Goal: Navigation & Orientation: Find specific page/section

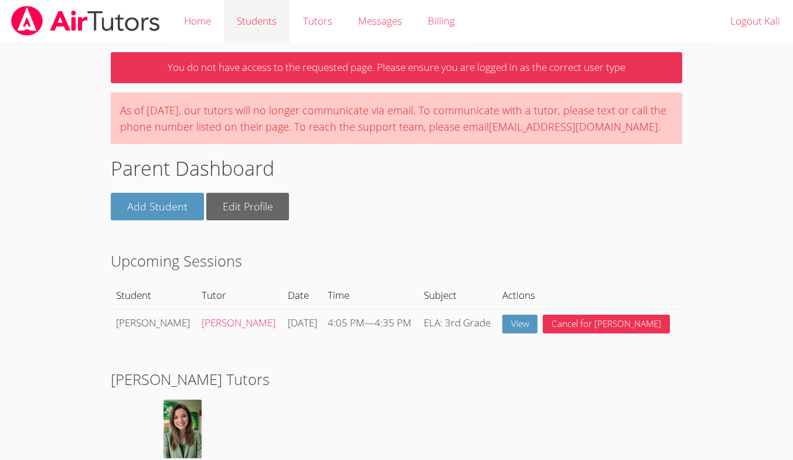
click at [252, 29] on link "Students" at bounding box center [257, 21] width 66 height 43
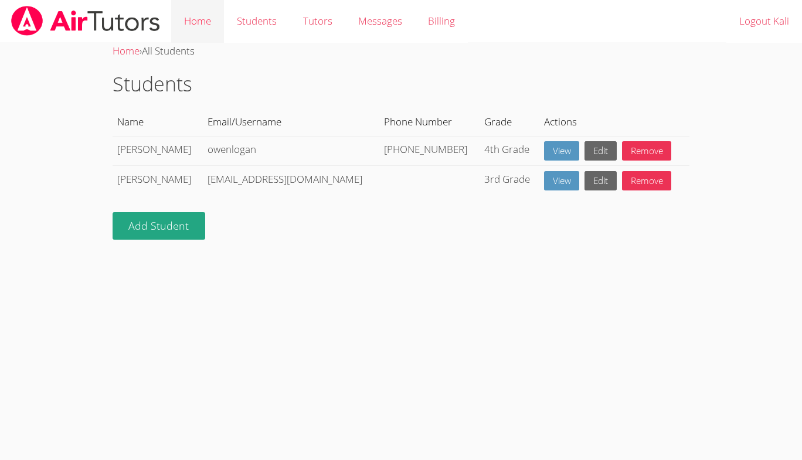
click at [212, 23] on link "Home" at bounding box center [197, 21] width 53 height 43
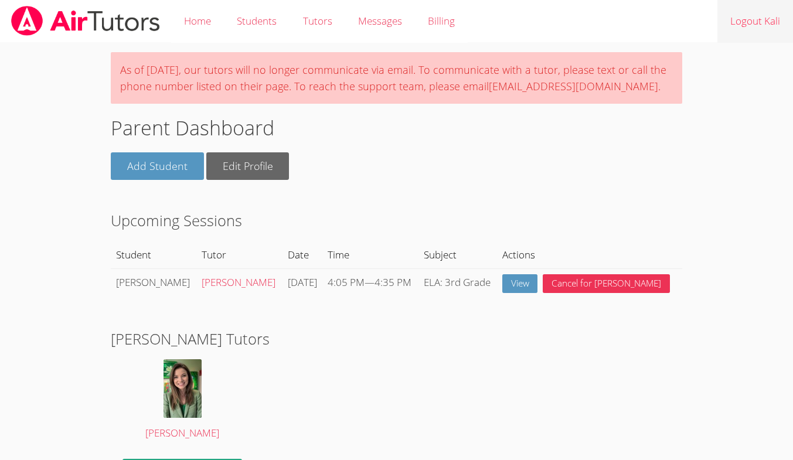
click at [744, 28] on link "Logout Kali" at bounding box center [756, 21] width 76 height 43
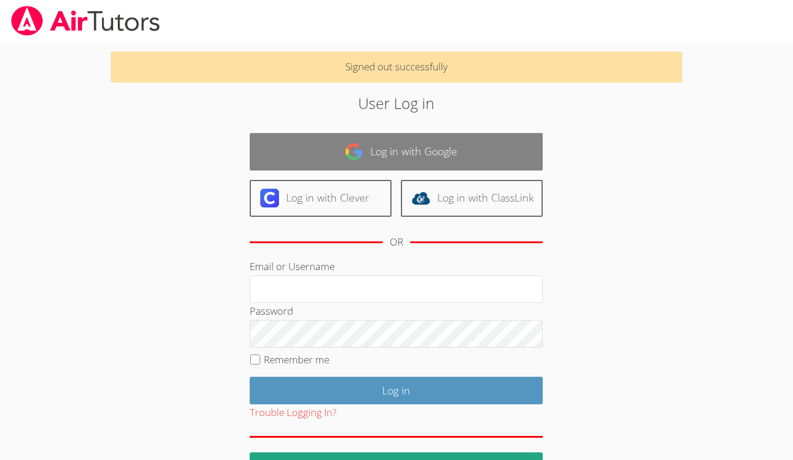
type input "owenlogan"
click at [379, 158] on link "Log in with Google" at bounding box center [396, 151] width 293 height 37
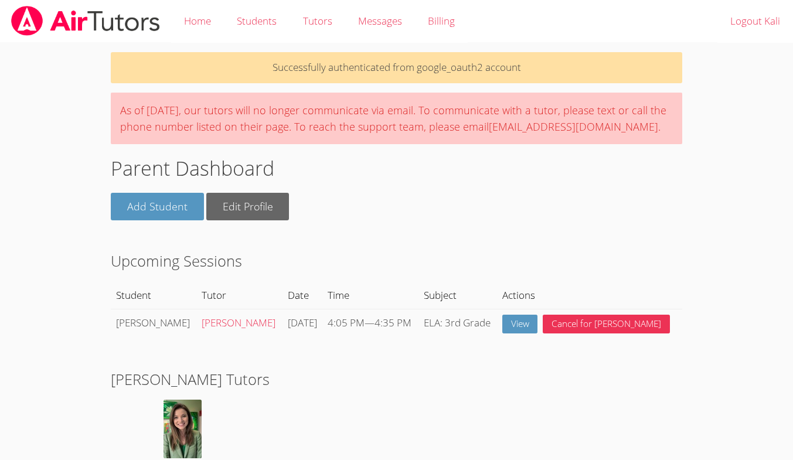
drag, startPoint x: 314, startPoint y: 157, endPoint x: 304, endPoint y: 157, distance: 10.0
click at [304, 144] on div "As of Saturday, March 22nd, 2025, our tutors will no longer communicate via ema…" at bounding box center [396, 119] width 571 height 52
